Goal: Transaction & Acquisition: Purchase product/service

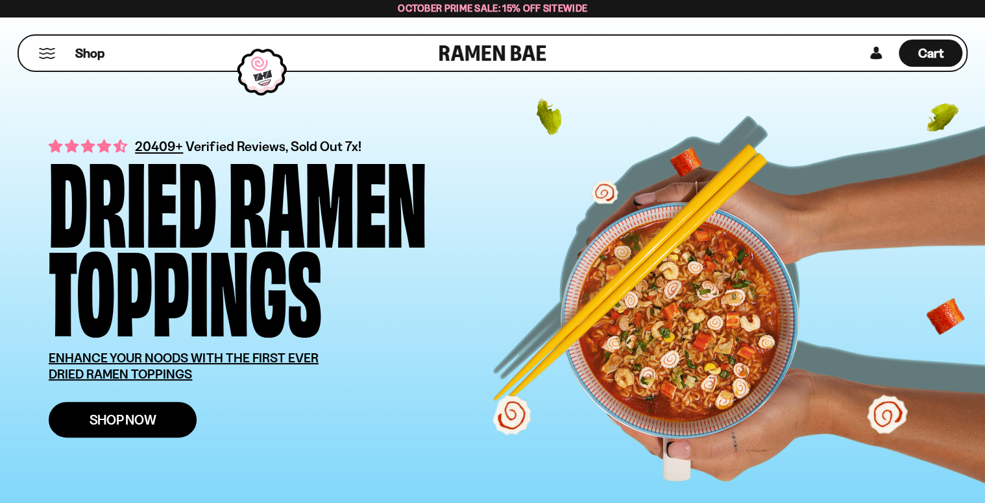
click at [136, 418] on span "Shop Now" at bounding box center [123, 420] width 67 height 14
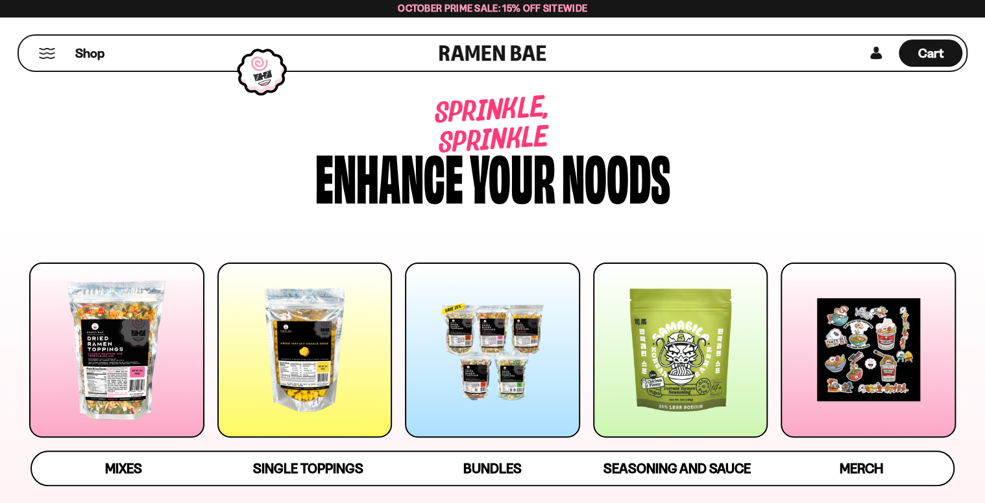
click at [170, 358] on div at bounding box center [116, 350] width 175 height 175
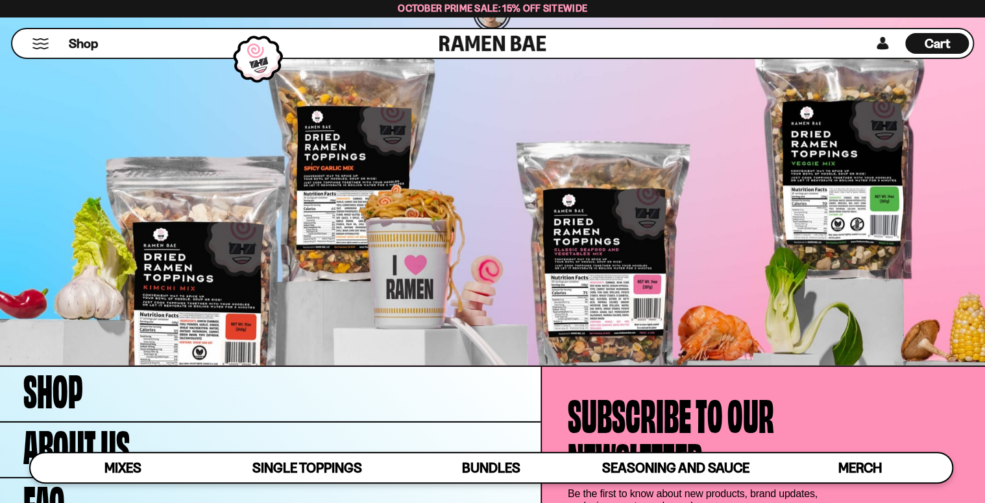
scroll to position [4303, 0]
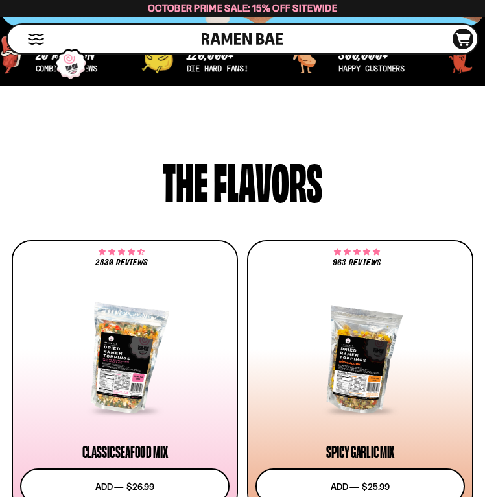
scroll to position [761, 0]
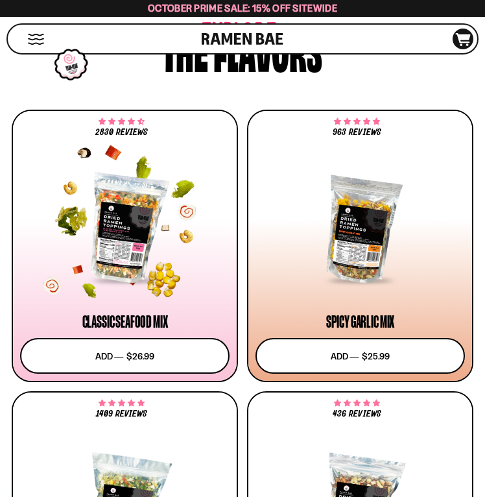
click at [150, 267] on div at bounding box center [125, 228] width 210 height 107
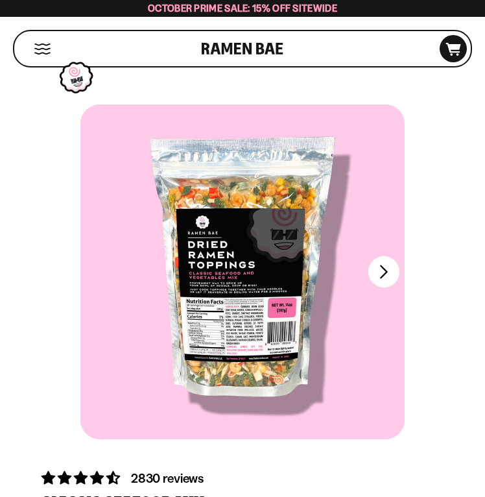
click at [386, 271] on button "FADCB6FD-DFAB-4417-9F21-029242090B77" at bounding box center [383, 271] width 31 height 31
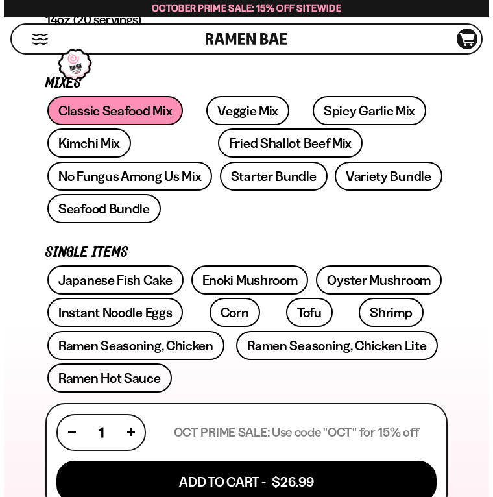
scroll to position [691, 0]
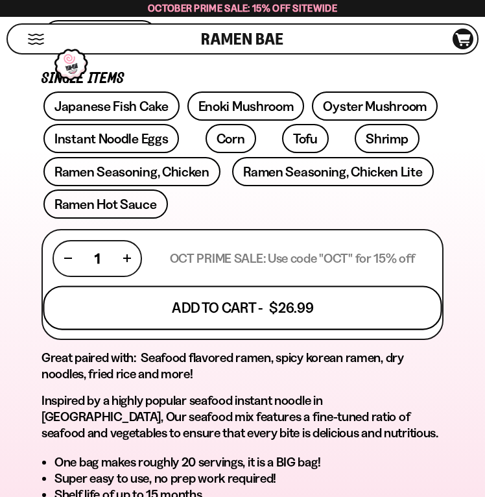
click at [226, 285] on button "Add To Cart - $26.99" at bounding box center [242, 307] width 399 height 44
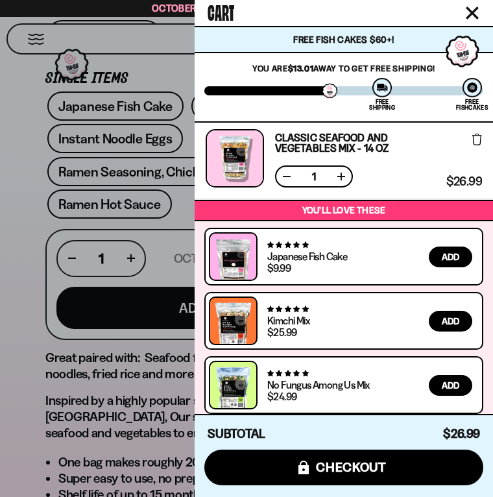
scroll to position [0, 0]
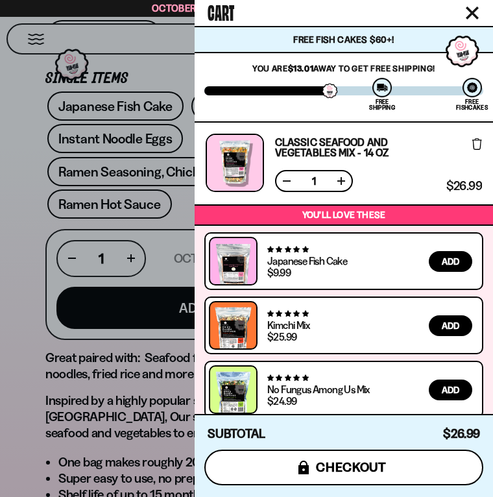
click at [339, 466] on span "checkout" at bounding box center [351, 467] width 71 height 14
